Goal: Task Accomplishment & Management: Use online tool/utility

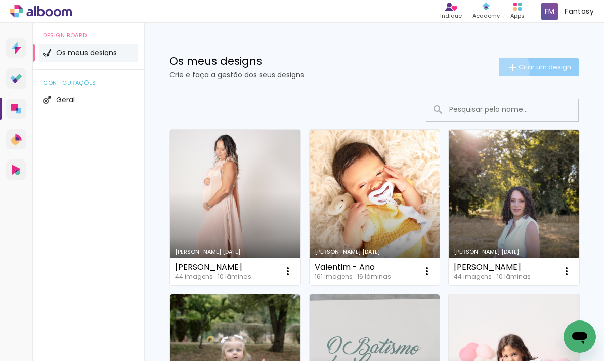
click at [509, 69] on iron-icon at bounding box center [513, 67] width 12 height 12
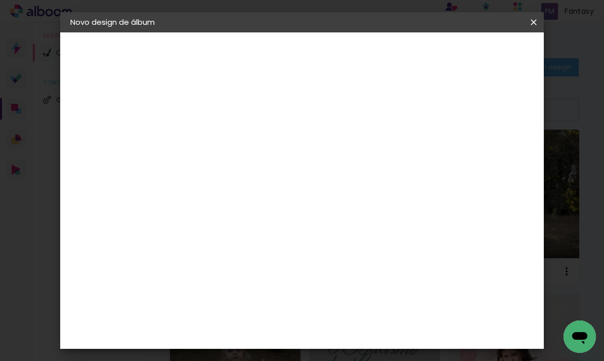
click at [236, 133] on input at bounding box center [236, 136] width 0 height 16
type input "[PERSON_NAME] - Comunhão Luzim"
type paper-input "[PERSON_NAME] - Comunhão Luzim"
click at [0, 0] on slot "Avançar" at bounding box center [0, 0] width 0 height 0
drag, startPoint x: 295, startPoint y: 227, endPoint x: 305, endPoint y: 225, distance: 9.8
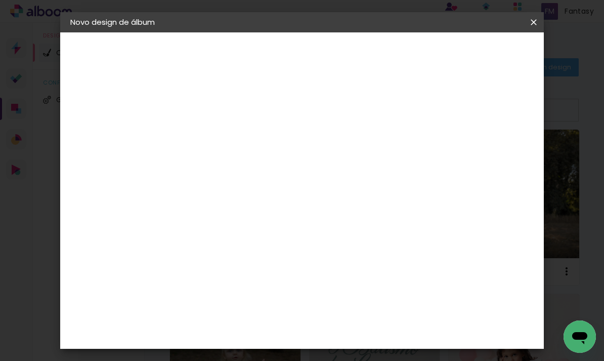
click at [295, 227] on div "DreambooksPro" at bounding box center [262, 229] width 66 height 8
click at [385, 52] on paper-button "Avançar" at bounding box center [360, 53] width 50 height 17
click at [275, 169] on input "text" at bounding box center [255, 177] width 39 height 16
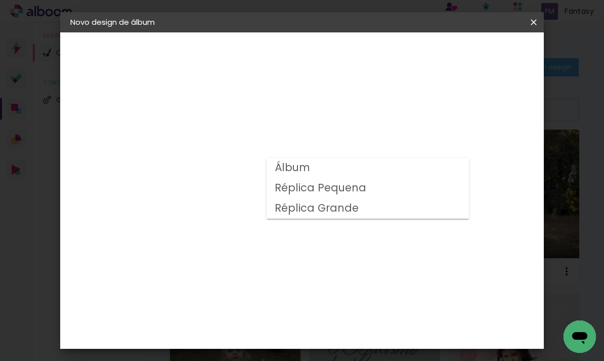
click at [0, 0] on slot "Álbum" at bounding box center [0, 0] width 0 height 0
type input "Álbum"
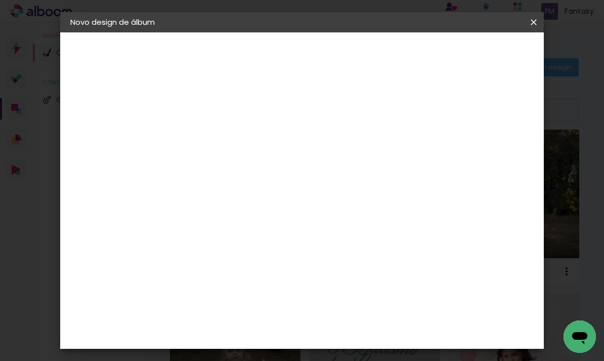
scroll to position [234, 0]
click at [304, 246] on span "25 × 25" at bounding box center [280, 256] width 47 height 21
click at [0, 0] on slot "Avançar" at bounding box center [0, 0] width 0 height 0
drag, startPoint x: 536, startPoint y: 31, endPoint x: 525, endPoint y: 42, distance: 15.8
click at [0, 0] on slot "Novo design de álbum Iniciar design Iniciar design" at bounding box center [0, 0] width 0 height 0
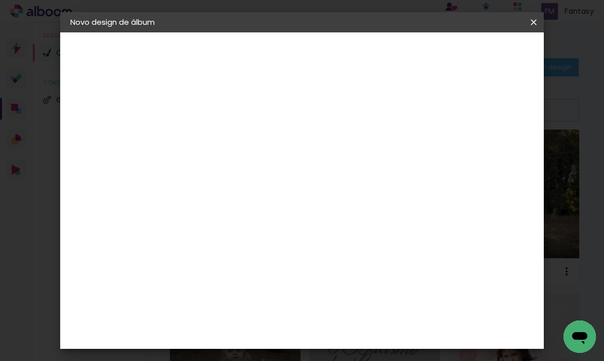
click at [478, 50] on span "Iniciar design" at bounding box center [455, 53] width 46 height 7
click at [478, 51] on span "Iniciar design" at bounding box center [455, 53] width 46 height 7
click at [478, 57] on span "Iniciar design" at bounding box center [455, 53] width 46 height 7
